Goal: Task Accomplishment & Management: Manage account settings

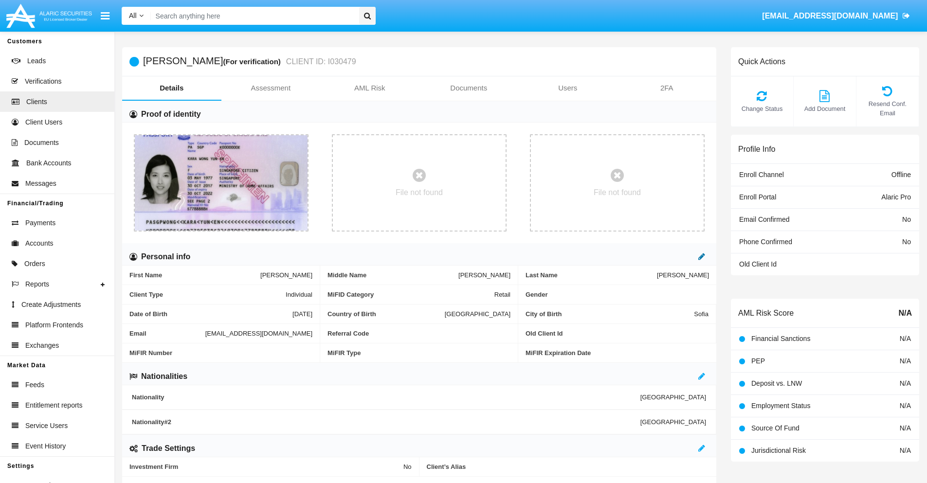
click at [702, 256] on icon at bounding box center [701, 257] width 7 height 8
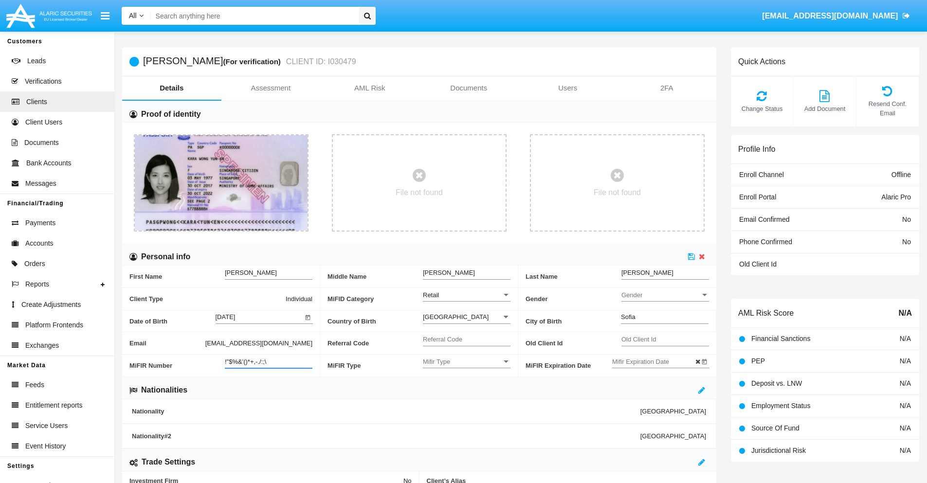
type input "!"$%&'()*+,-./:;\"
click at [691, 256] on icon at bounding box center [691, 257] width 7 height 8
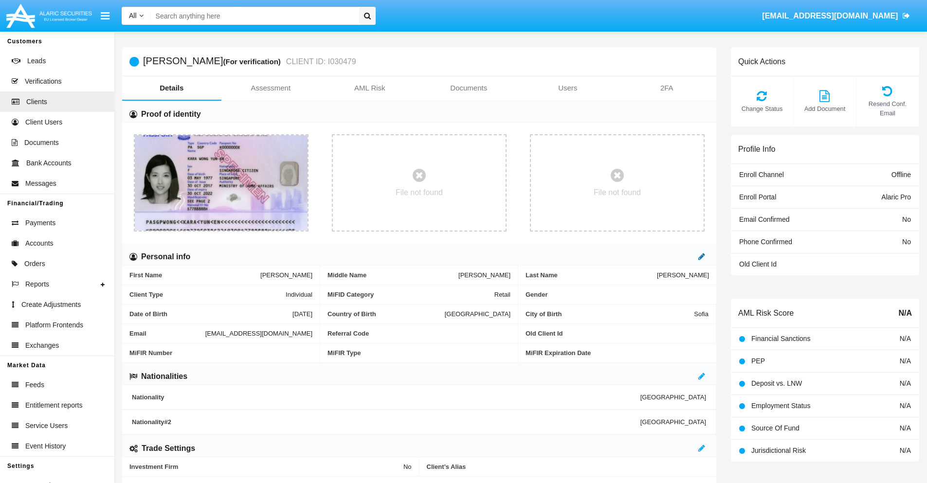
click at [702, 256] on icon at bounding box center [701, 257] width 7 height 8
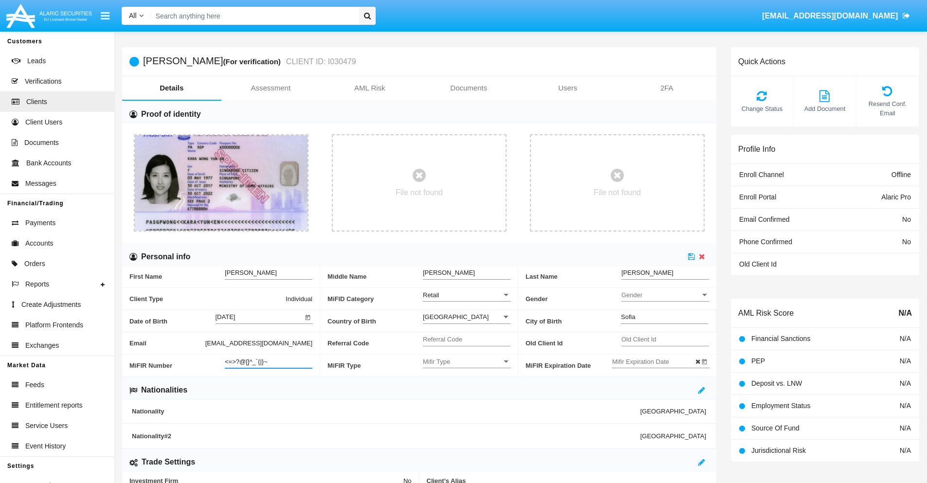
type input "<=>?@[]^_`{|}~"
click at [691, 256] on icon at bounding box center [691, 257] width 7 height 8
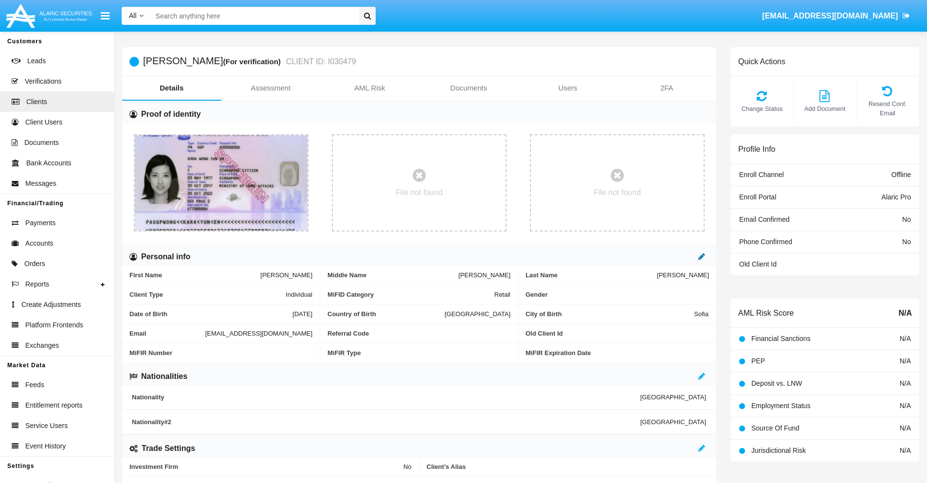
click at [702, 256] on icon at bounding box center [701, 257] width 7 height 8
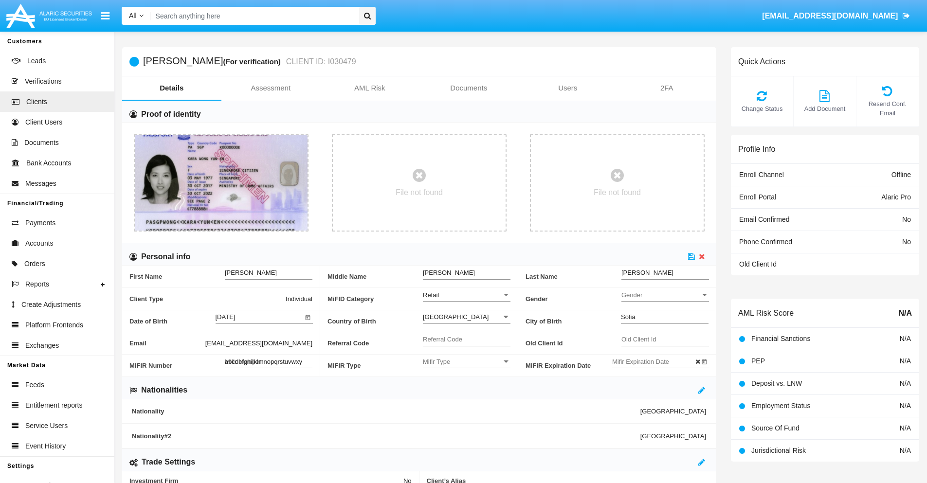
type input "abcdefghijklmnopqrstuvwxyz"
click at [691, 256] on icon at bounding box center [691, 257] width 7 height 8
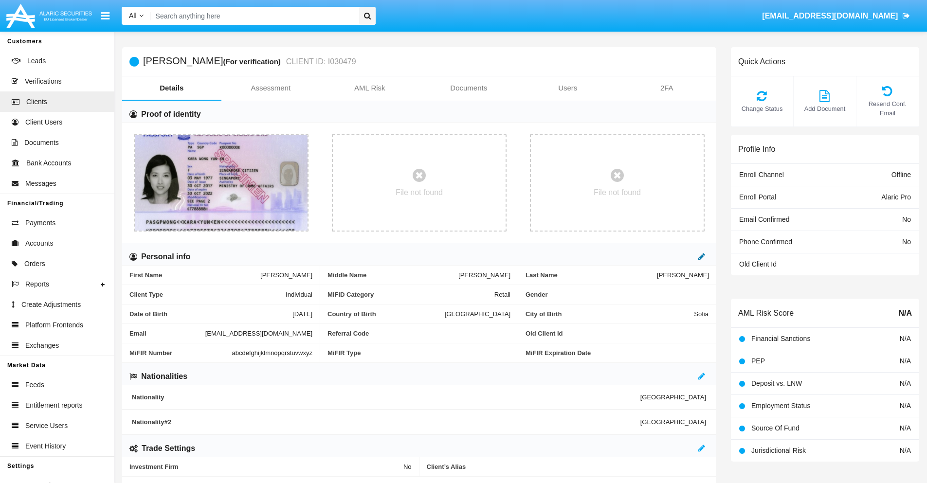
click at [702, 256] on icon at bounding box center [701, 257] width 7 height 8
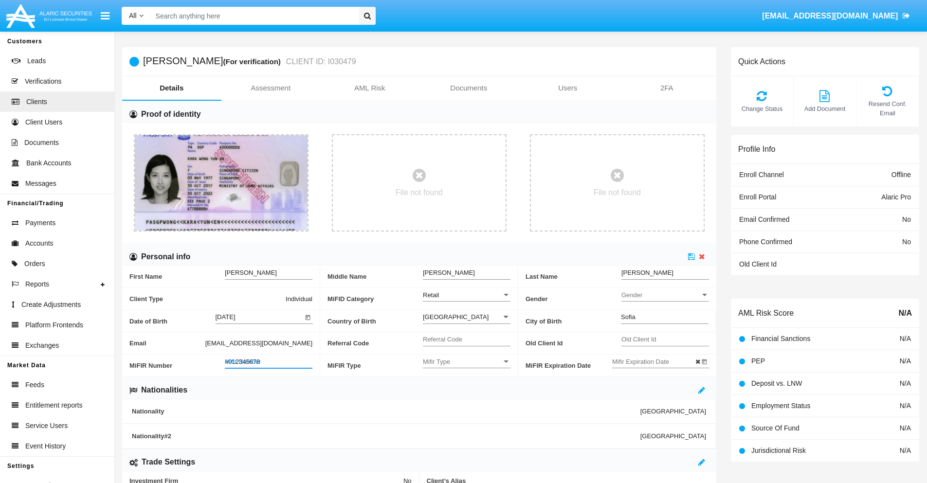
type input "#0123456789"
click at [691, 256] on icon at bounding box center [691, 257] width 7 height 8
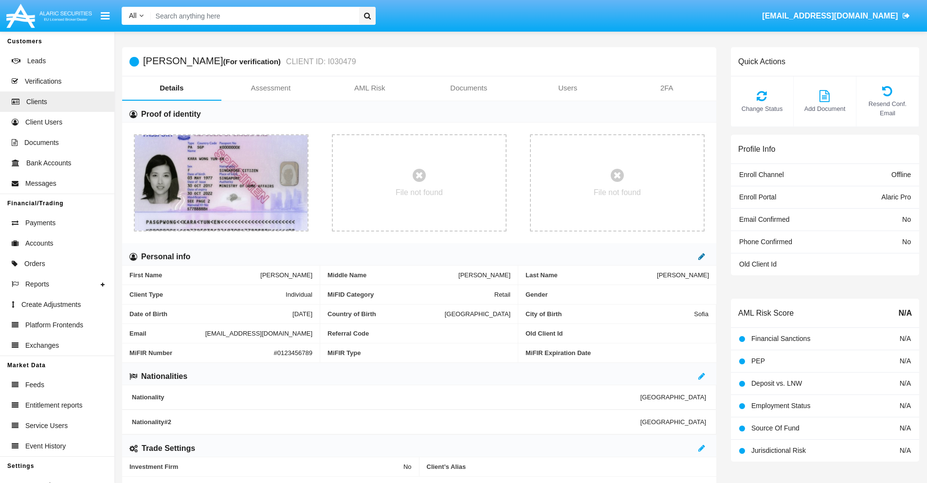
click at [702, 256] on icon at bounding box center [701, 257] width 7 height 8
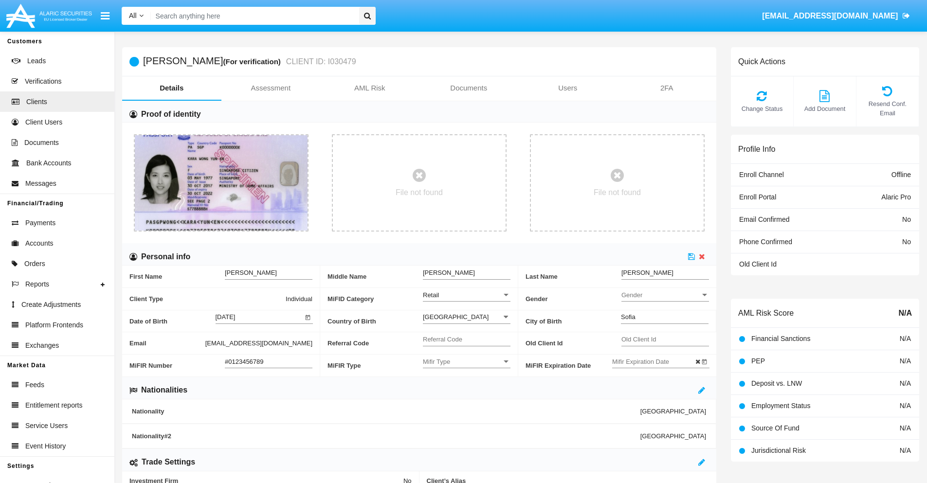
click at [269, 362] on input "#0123456789" at bounding box center [269, 362] width 88 height 8
click at [691, 256] on icon at bounding box center [691, 257] width 7 height 8
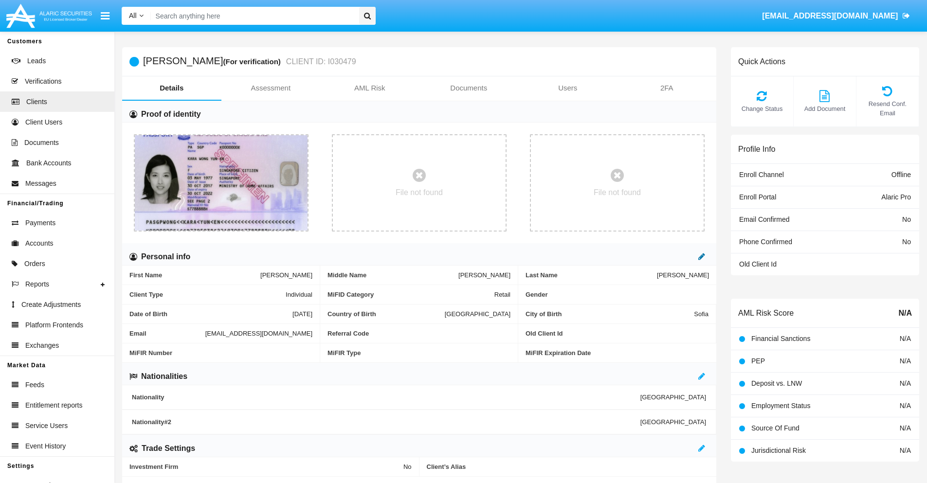
click at [702, 256] on icon at bounding box center [701, 257] width 7 height 8
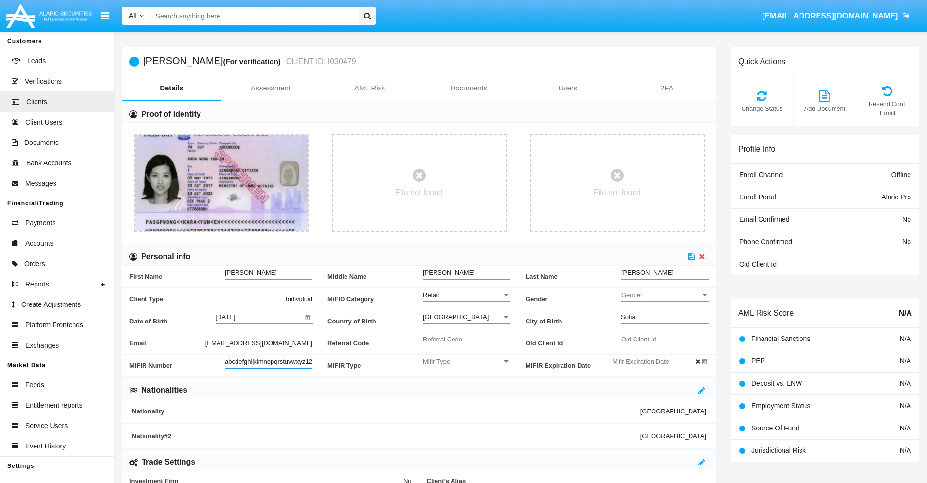
scroll to position [0, 7]
type input "abcdefghijklmnopqrstuvwxyz1234"
click at [691, 256] on icon at bounding box center [691, 257] width 7 height 8
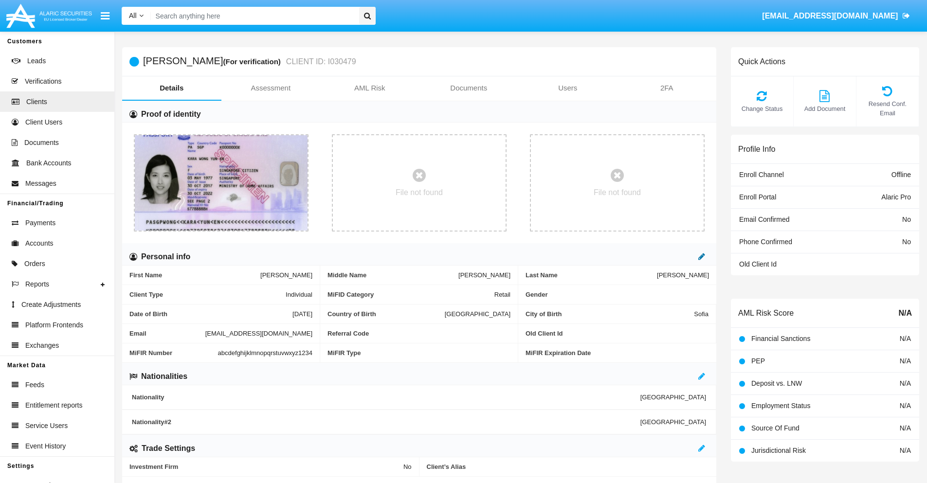
click at [702, 256] on icon at bounding box center [701, 257] width 7 height 8
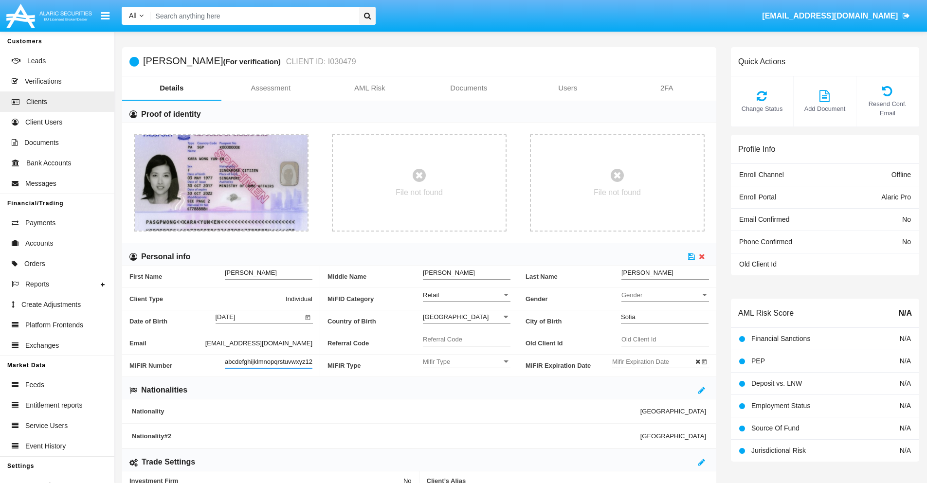
scroll to position [0, 10]
type input "abcdefghijklmnopqrstuvwxyz12345"
click at [691, 256] on icon at bounding box center [691, 257] width 7 height 8
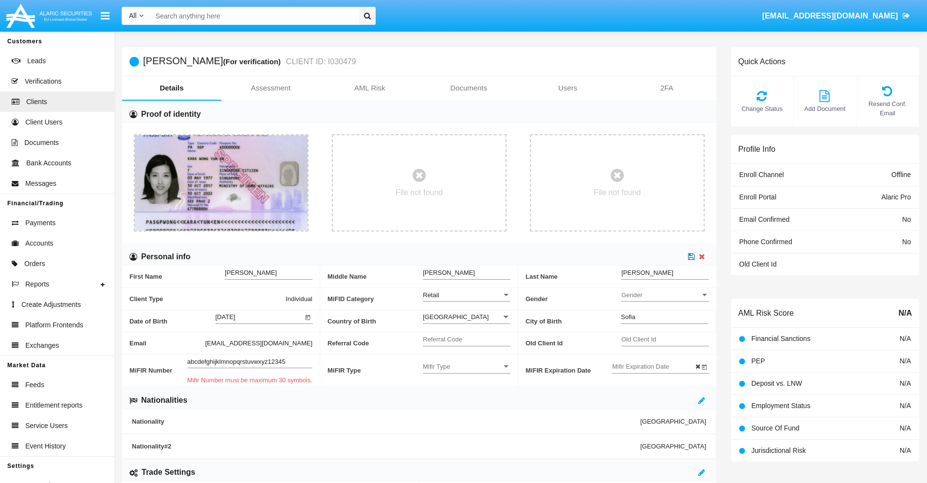
scroll to position [0, 0]
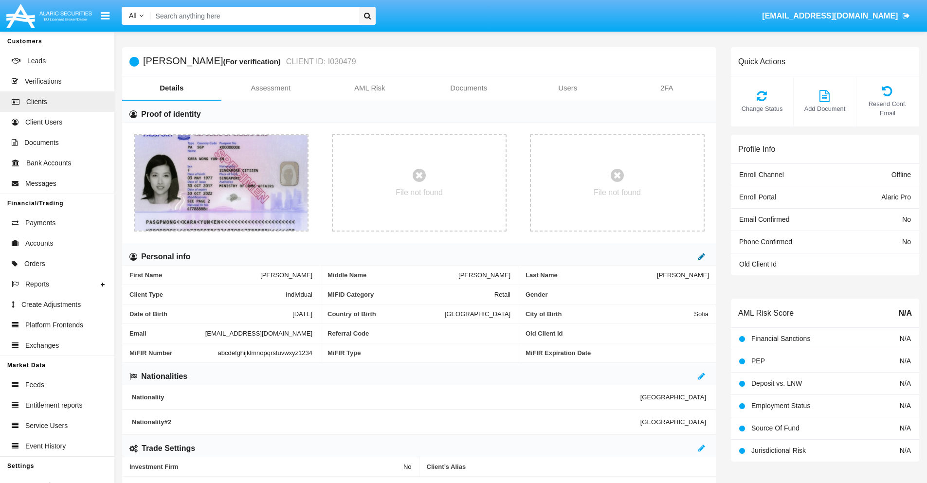
click at [702, 256] on icon at bounding box center [701, 257] width 7 height 8
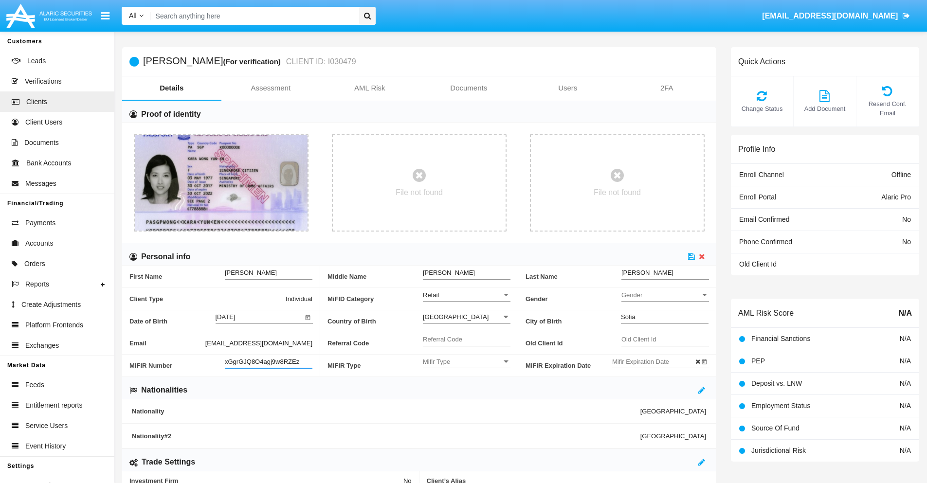
type input "xGgrGJQ8O4agj9w8RZEz"
click at [467, 362] on span "Mifir Type" at bounding box center [462, 362] width 79 height 8
click at [467, 386] on span "CONCAT" at bounding box center [467, 386] width 88 height 19
click at [655, 362] on input "Mifir Expiration Date" at bounding box center [656, 362] width 88 height 8
click at [641, 198] on span "[DATE]" at bounding box center [632, 199] width 21 height 8
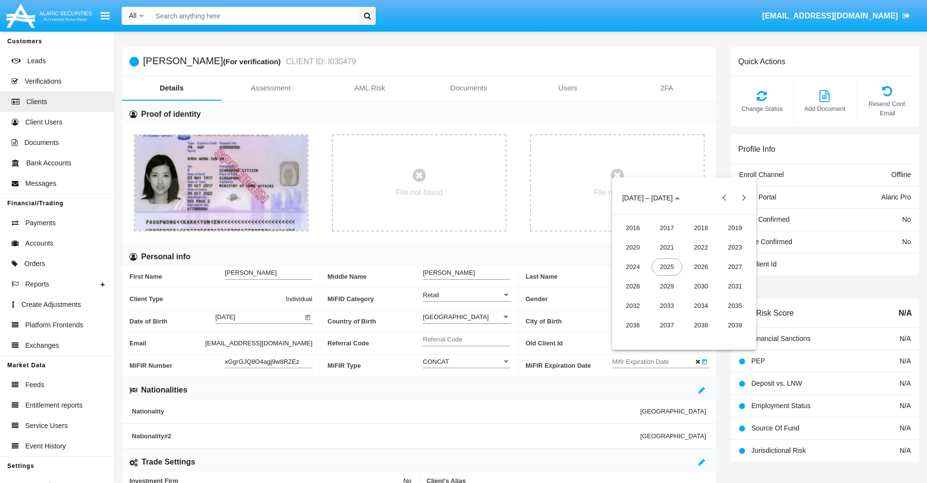
click at [701, 286] on div "2030" at bounding box center [701, 287] width 31 height 18
click at [633, 247] on div "JAN" at bounding box center [633, 248] width 31 height 18
click at [664, 259] on div "1" at bounding box center [665, 260] width 18 height 18
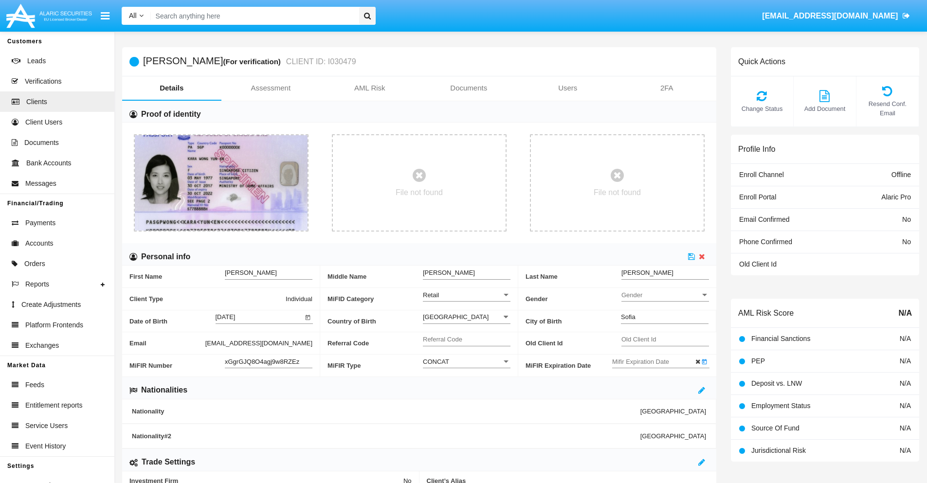
type input "[DATE]"
click at [691, 256] on icon at bounding box center [691, 257] width 7 height 8
